Goal: Task Accomplishment & Management: Use online tool/utility

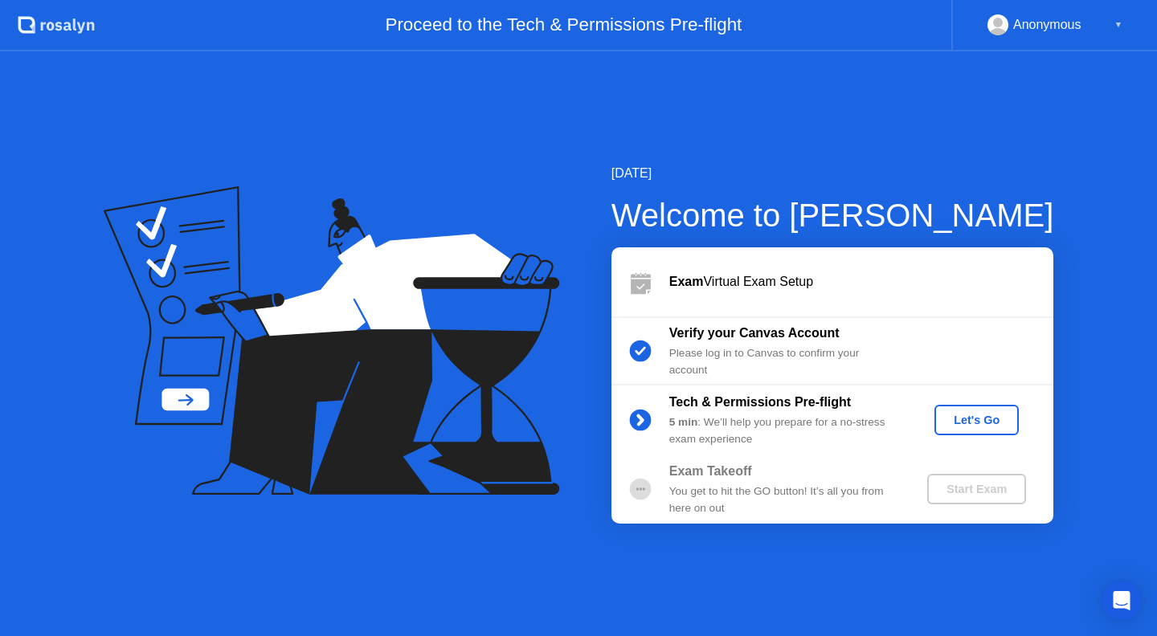
click at [977, 419] on div "Let's Go" at bounding box center [976, 420] width 71 height 13
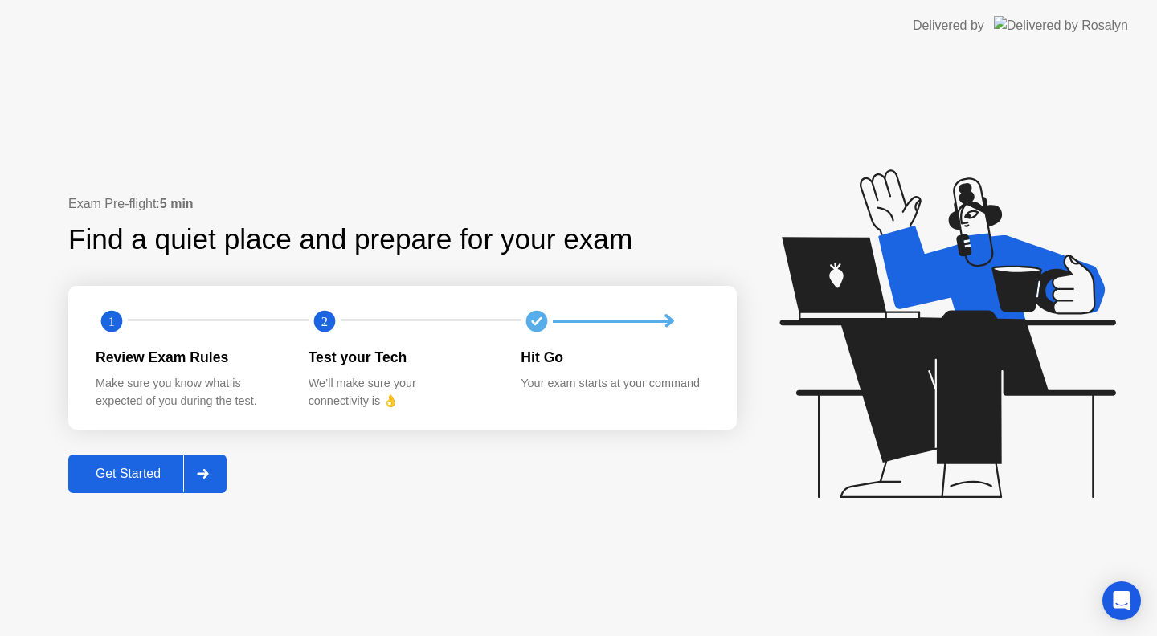
click at [128, 475] on div "Get Started" at bounding box center [128, 474] width 110 height 14
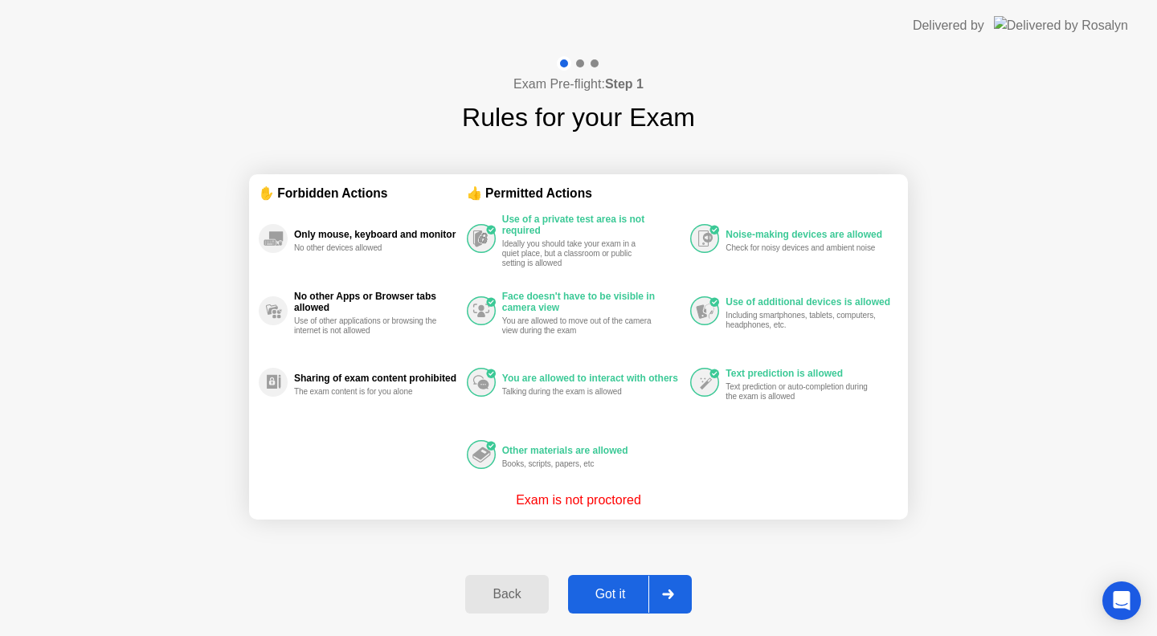
click at [612, 596] on div "Got it" at bounding box center [611, 594] width 76 height 14
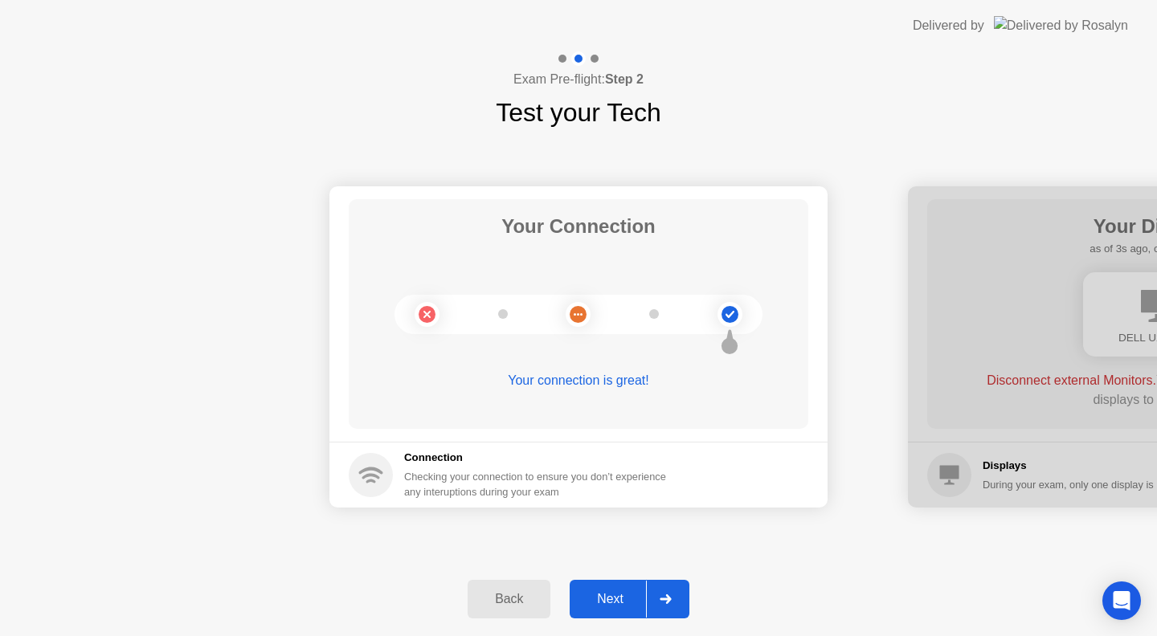
click at [615, 600] on div "Next" at bounding box center [609, 599] width 71 height 14
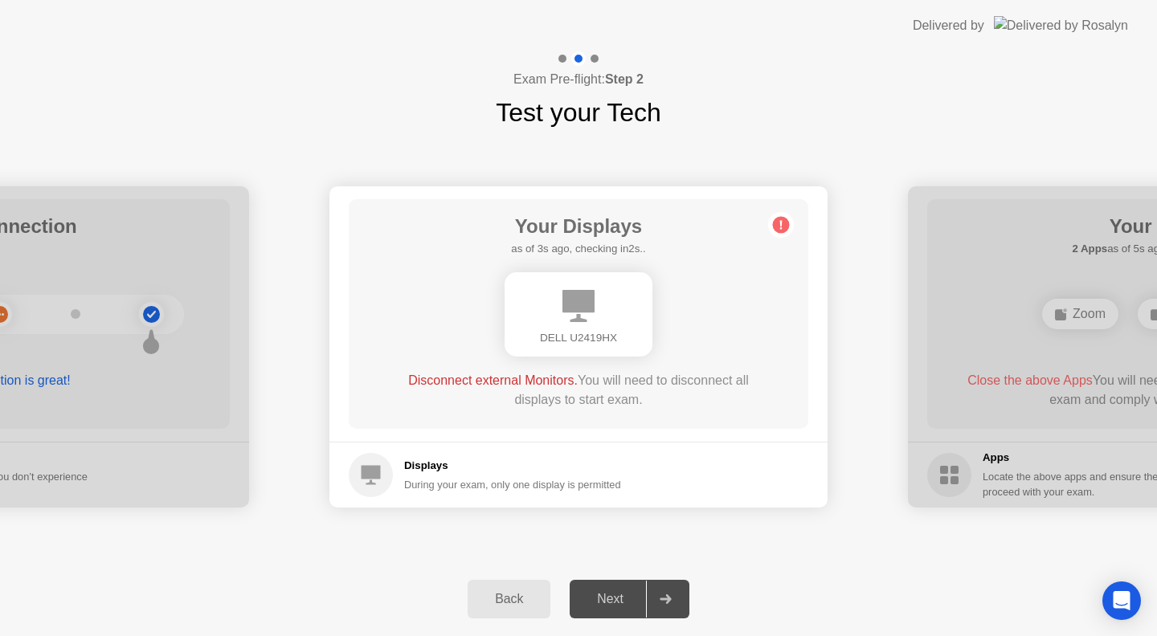
click at [619, 601] on div "Next" at bounding box center [609, 599] width 71 height 14
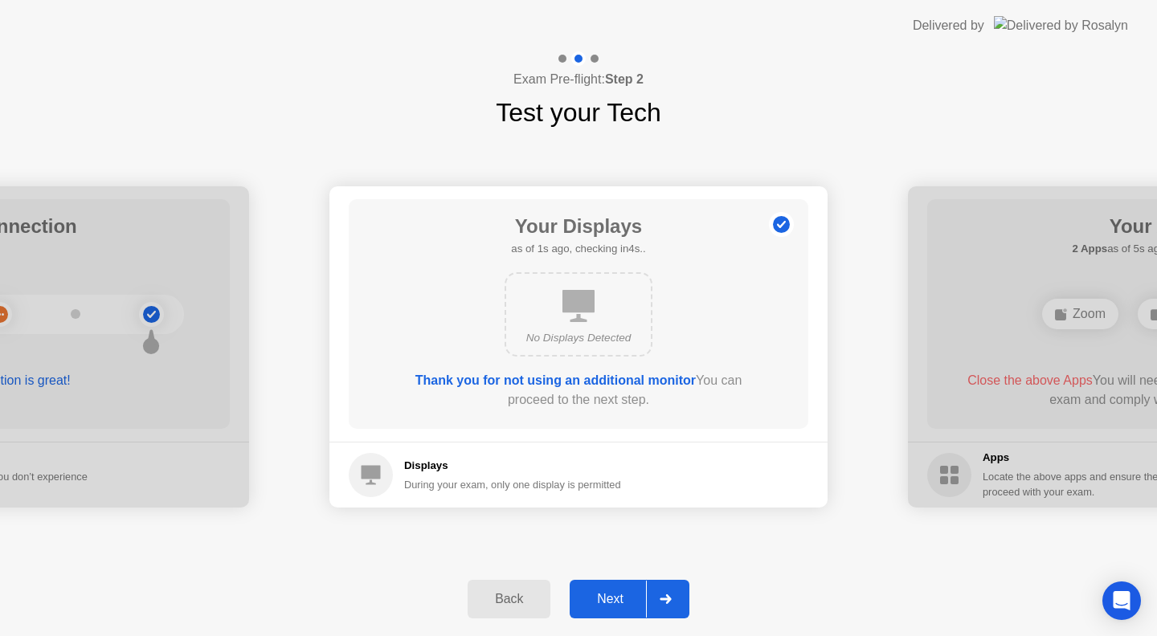
click at [607, 594] on div "Next" at bounding box center [609, 599] width 71 height 14
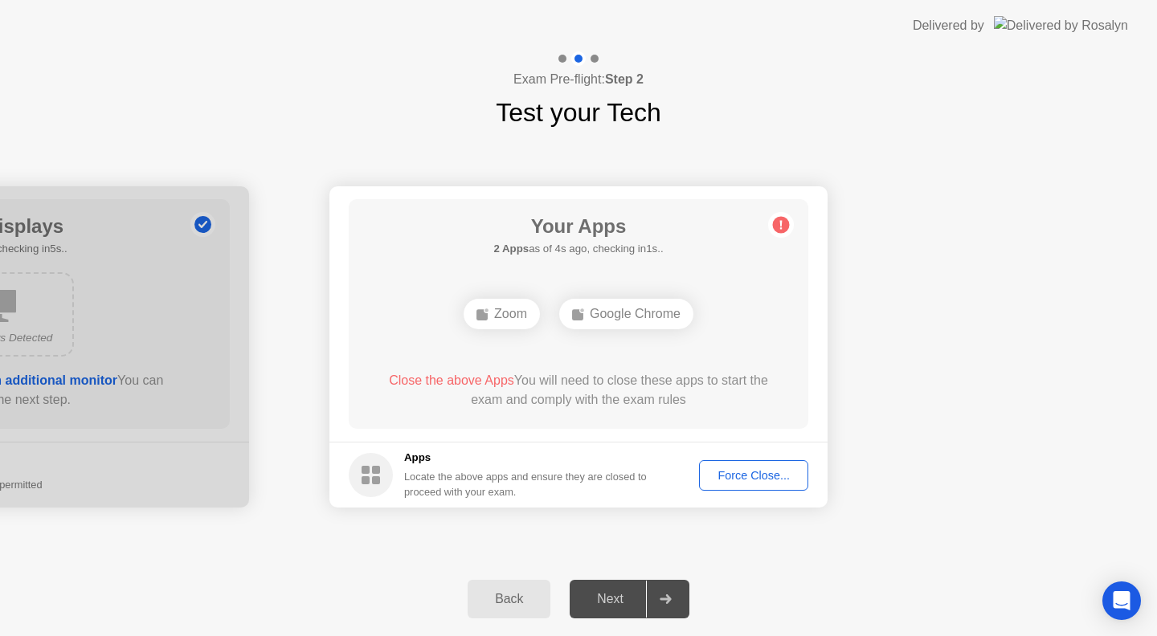
click at [746, 477] on div "Force Close..." at bounding box center [754, 475] width 98 height 13
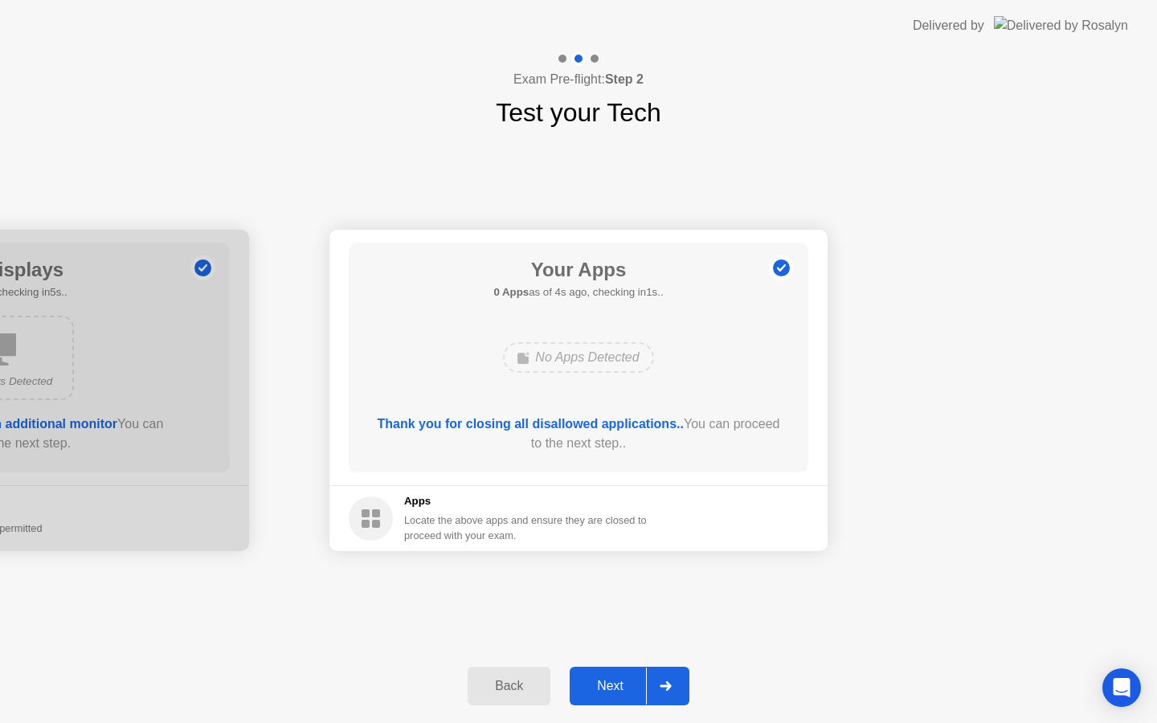
click at [615, 683] on div "Next" at bounding box center [609, 686] width 71 height 14
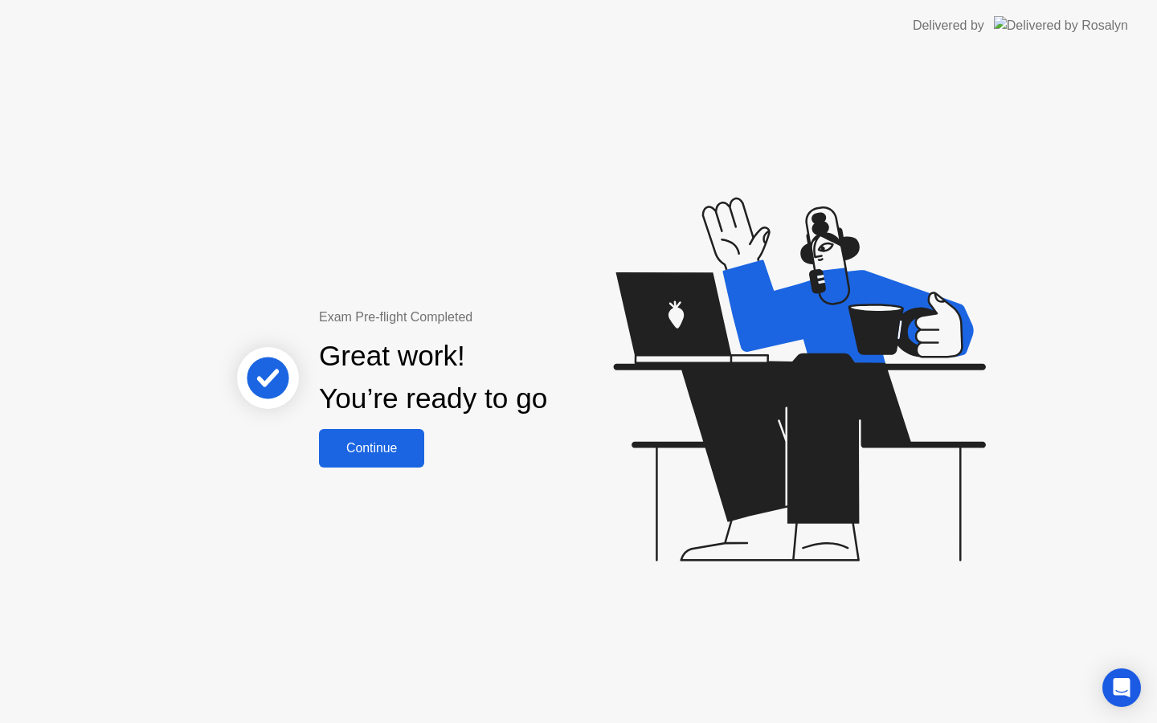
click at [378, 443] on div "Continue" at bounding box center [372, 448] width 96 height 14
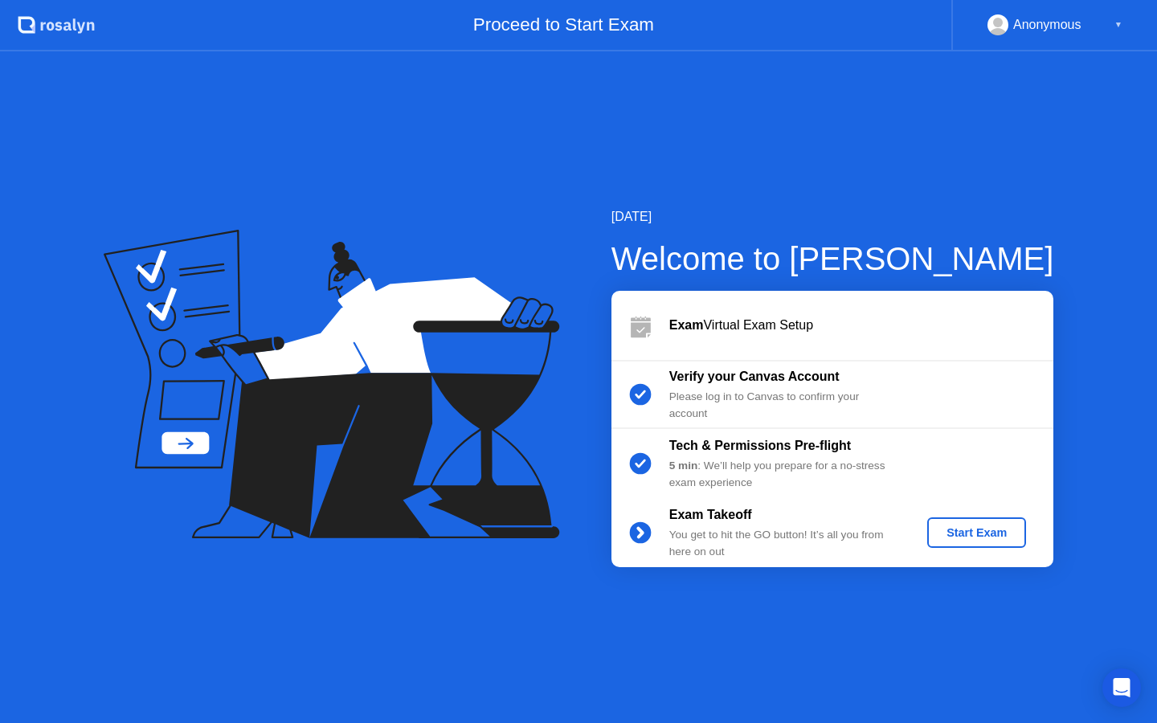
click at [970, 532] on div "Start Exam" at bounding box center [976, 532] width 86 height 13
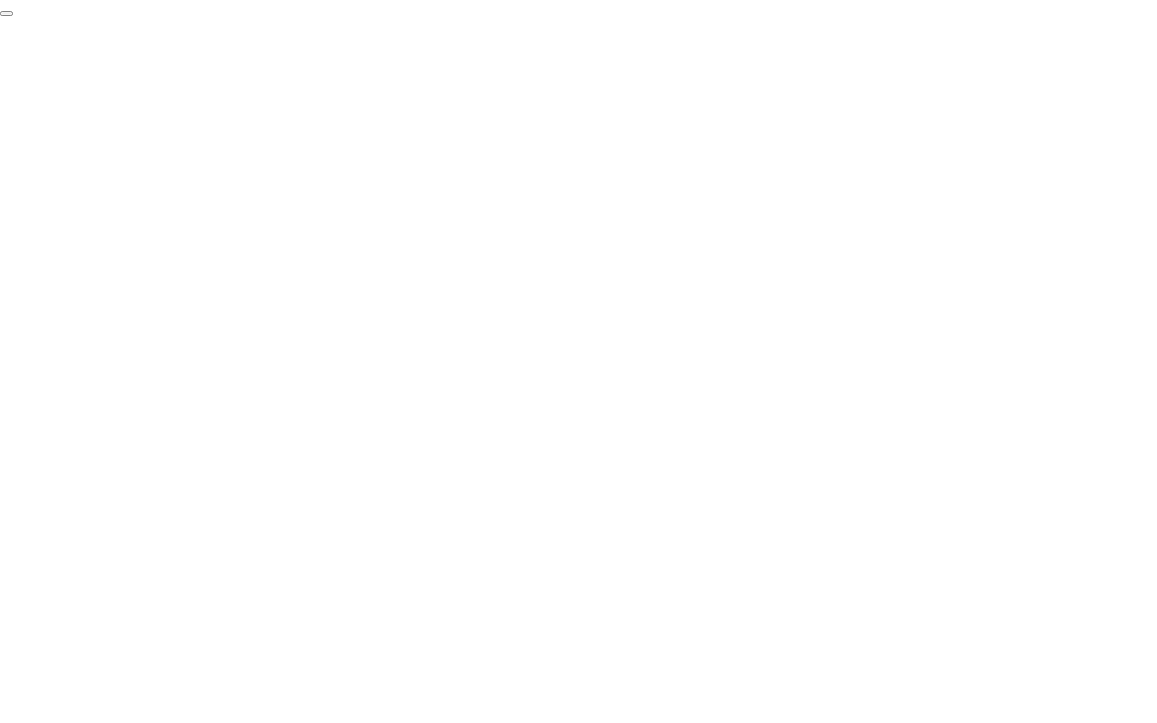
click div "End Proctoring Session"
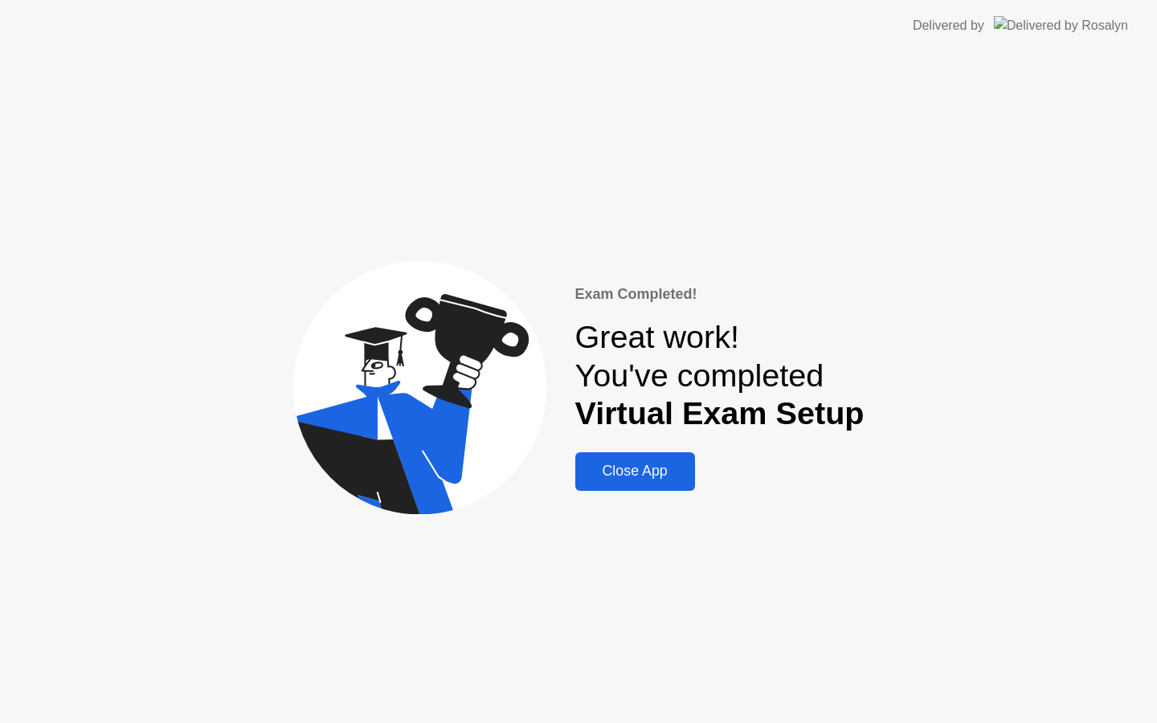
click at [647, 476] on div "Close App" at bounding box center [635, 471] width 110 height 17
